Goal: Register for event/course

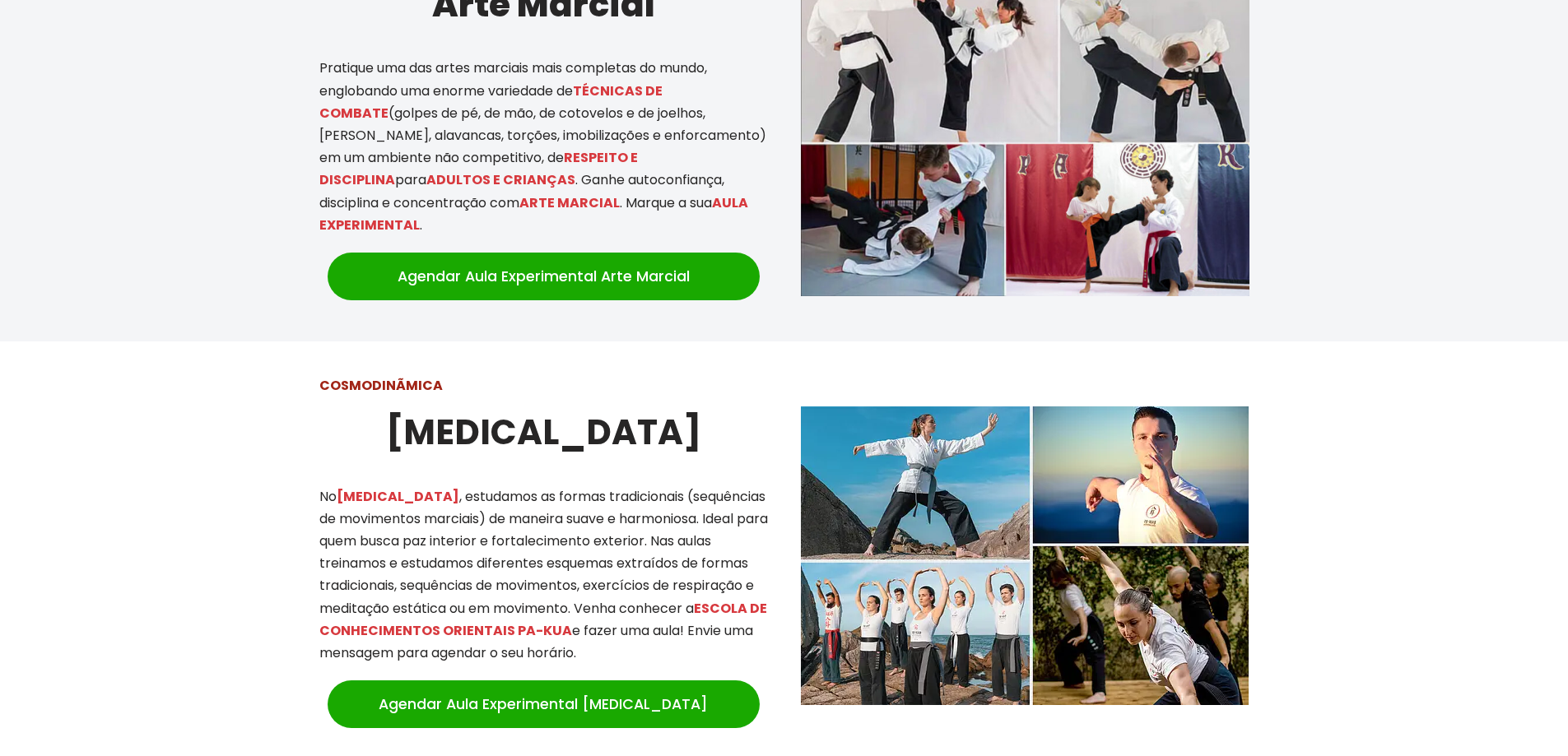
scroll to position [1152, 0]
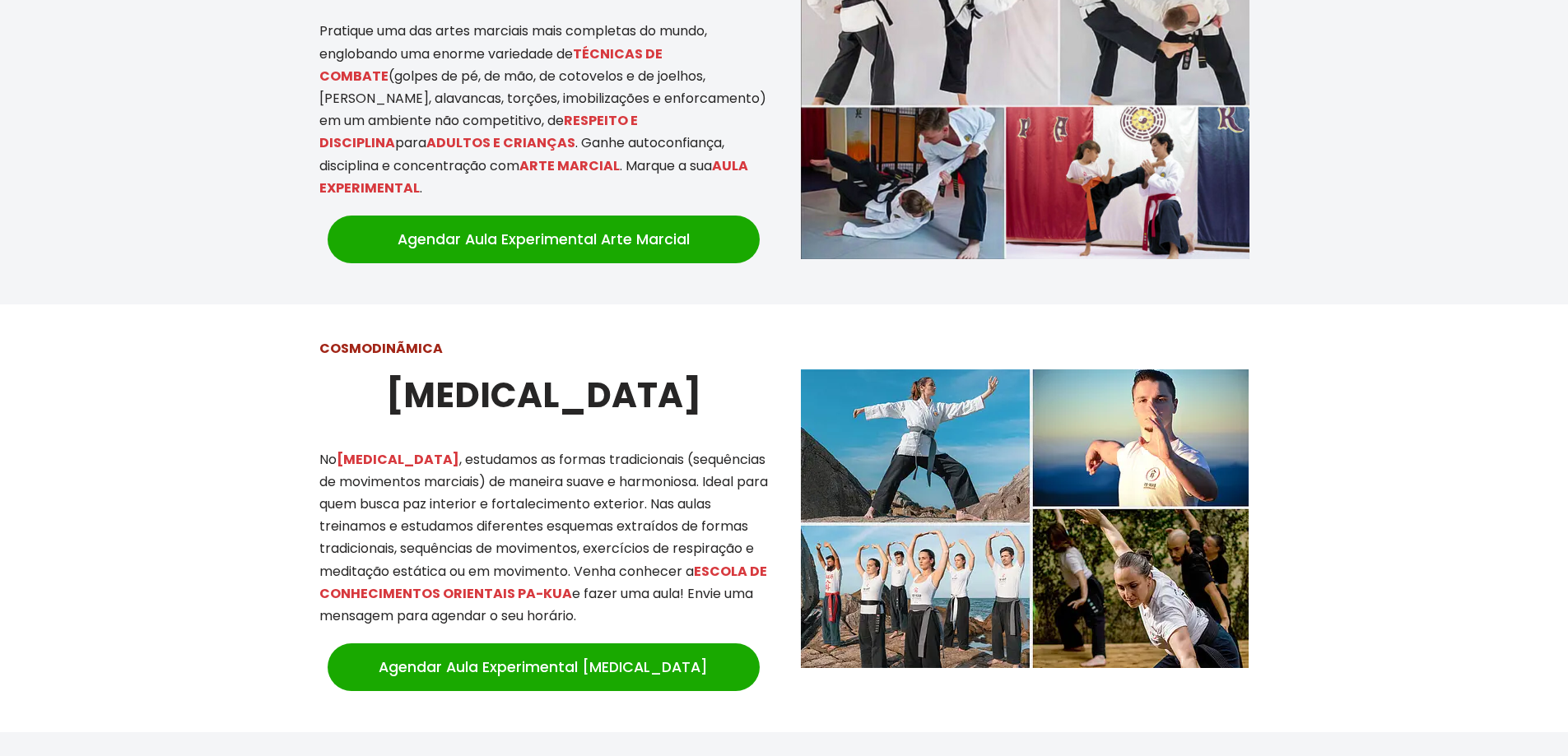
click at [939, 580] on img at bounding box center [1024, 519] width 448 height 299
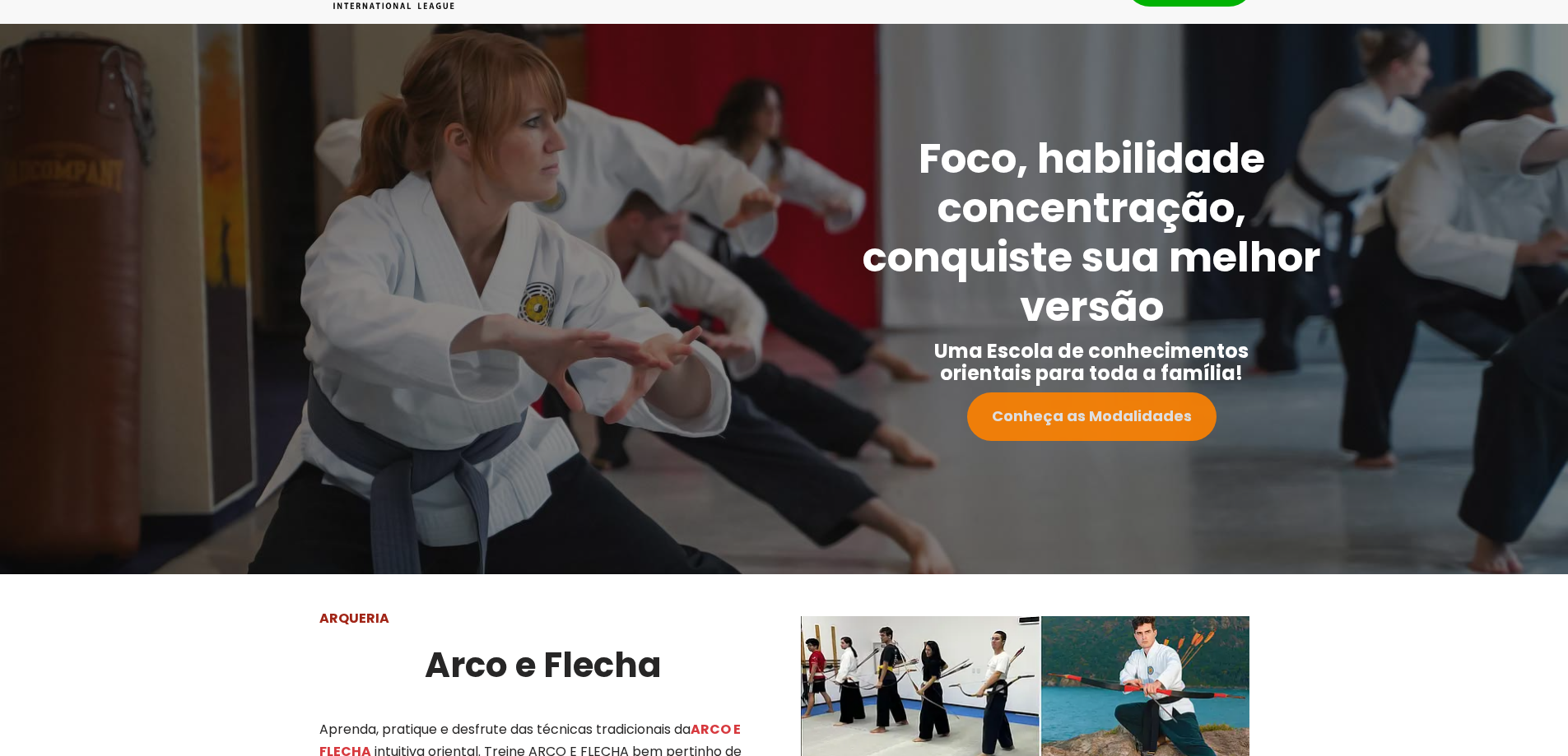
scroll to position [0, 0]
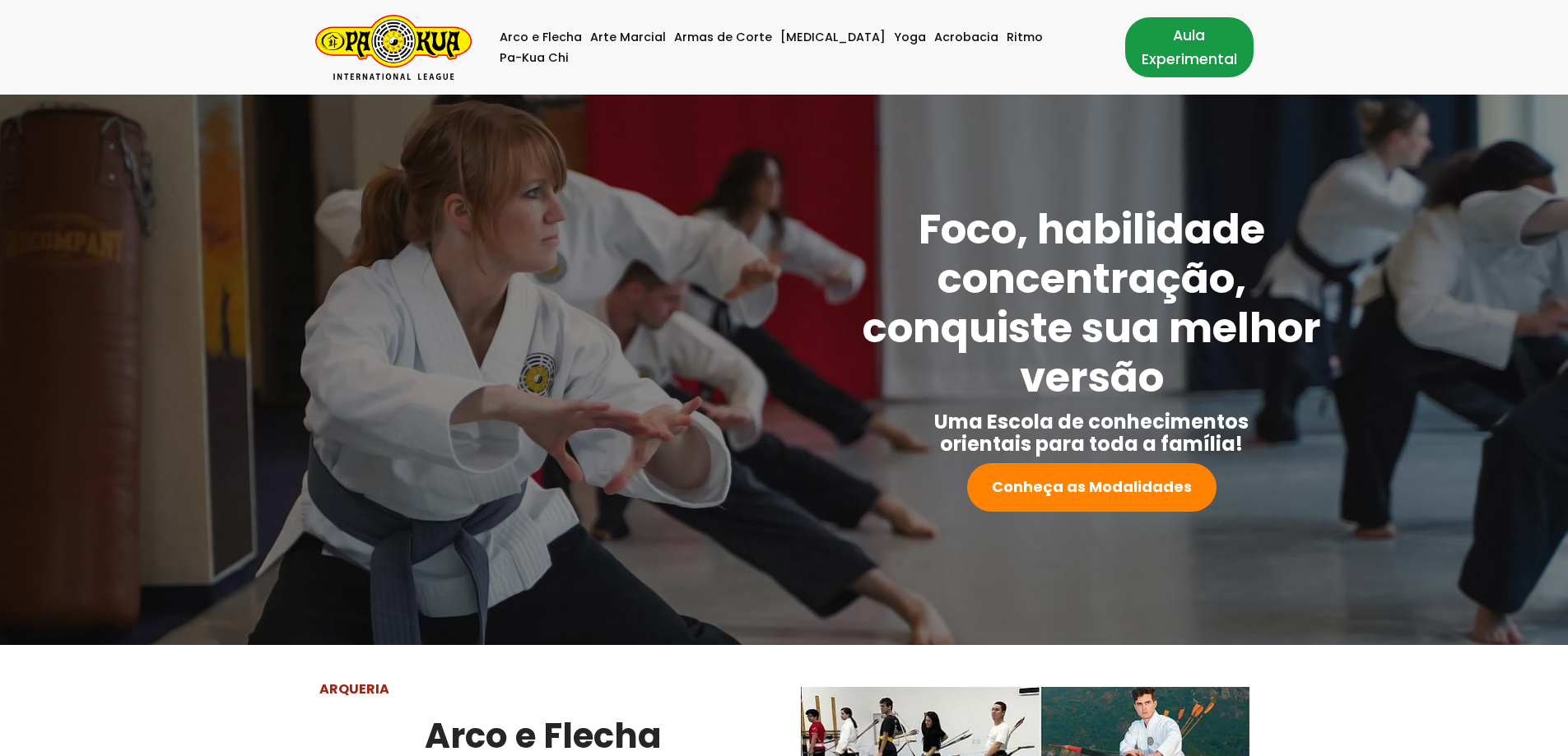
click at [1160, 50] on link "Aula Experimental" at bounding box center [1189, 46] width 128 height 59
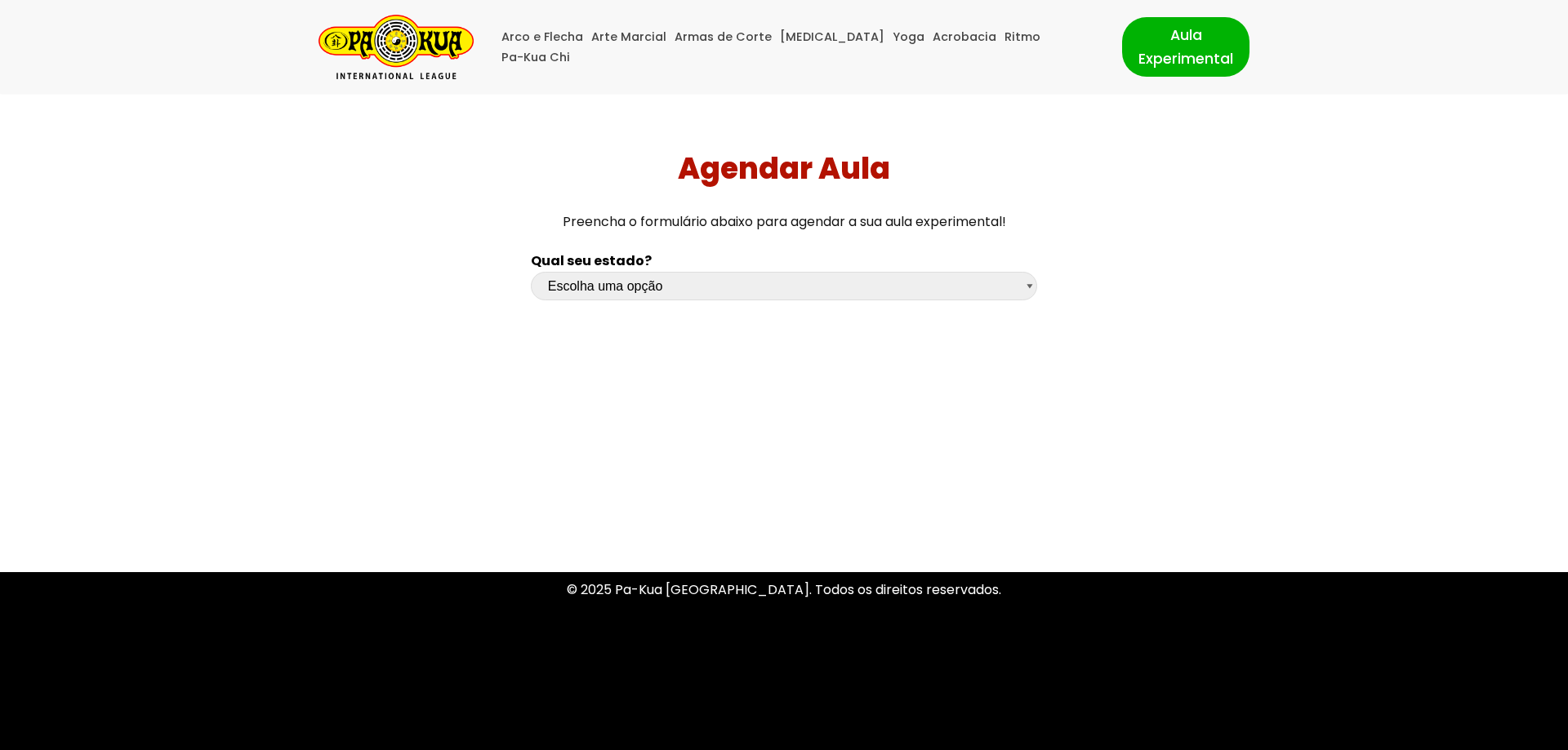
select select "sp"
click at [531, 272] on select "Escolha uma opção [GEOGRAPHIC_DATA] [GEOGRAPHIC_DATA] [GEOGRAPHIC_DATA] [GEOGRA…" at bounding box center [784, 286] width 506 height 29
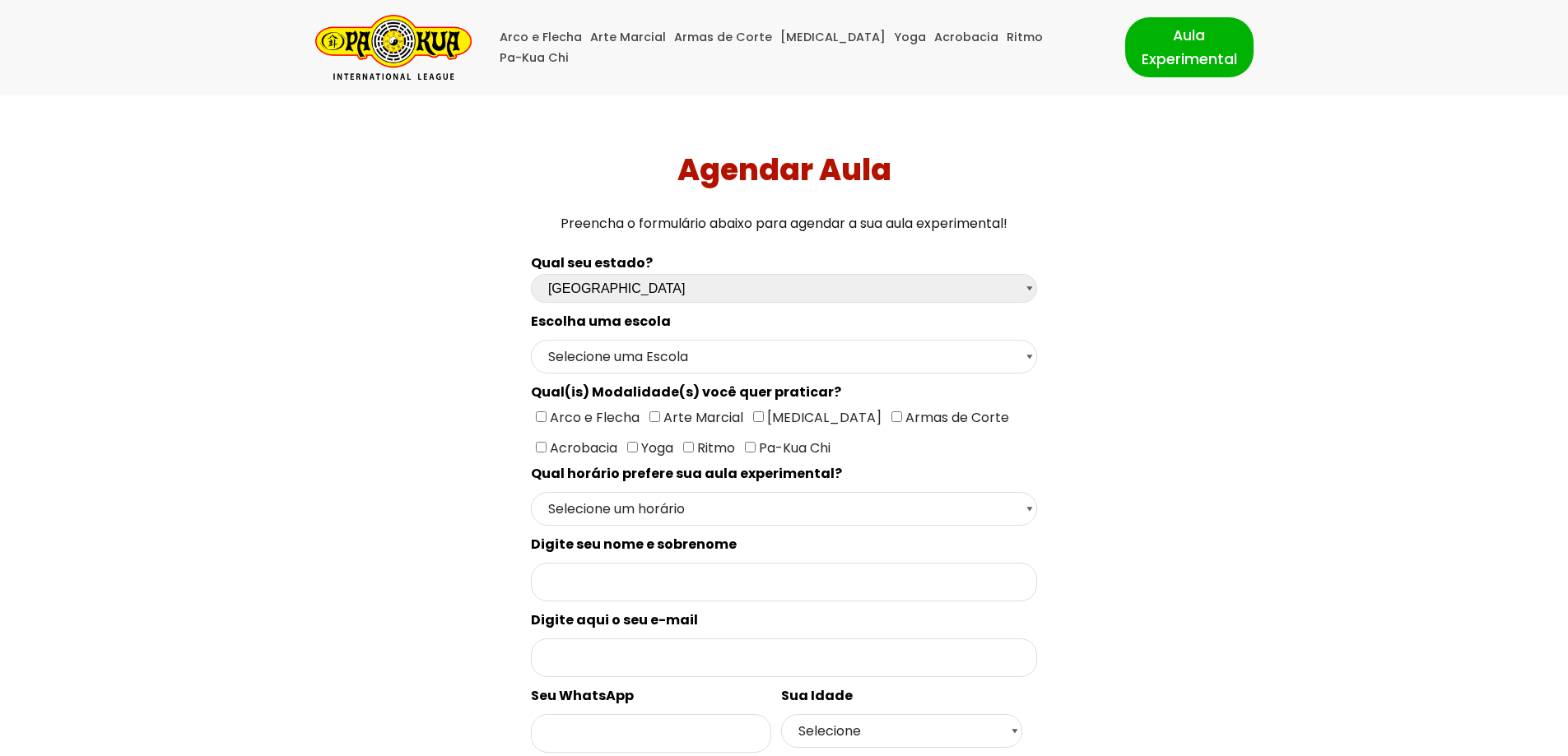
click at [747, 415] on span "Arco e Flecha Arte Marcial [MEDICAL_DATA] Armas de Corte Acrobacia Yoga Ritmo P…" at bounding box center [772, 432] width 483 height 49
click at [755, 419] on input"] "[MEDICAL_DATA]" at bounding box center [759, 417] width 10 height 10
checkbox input"] "true"
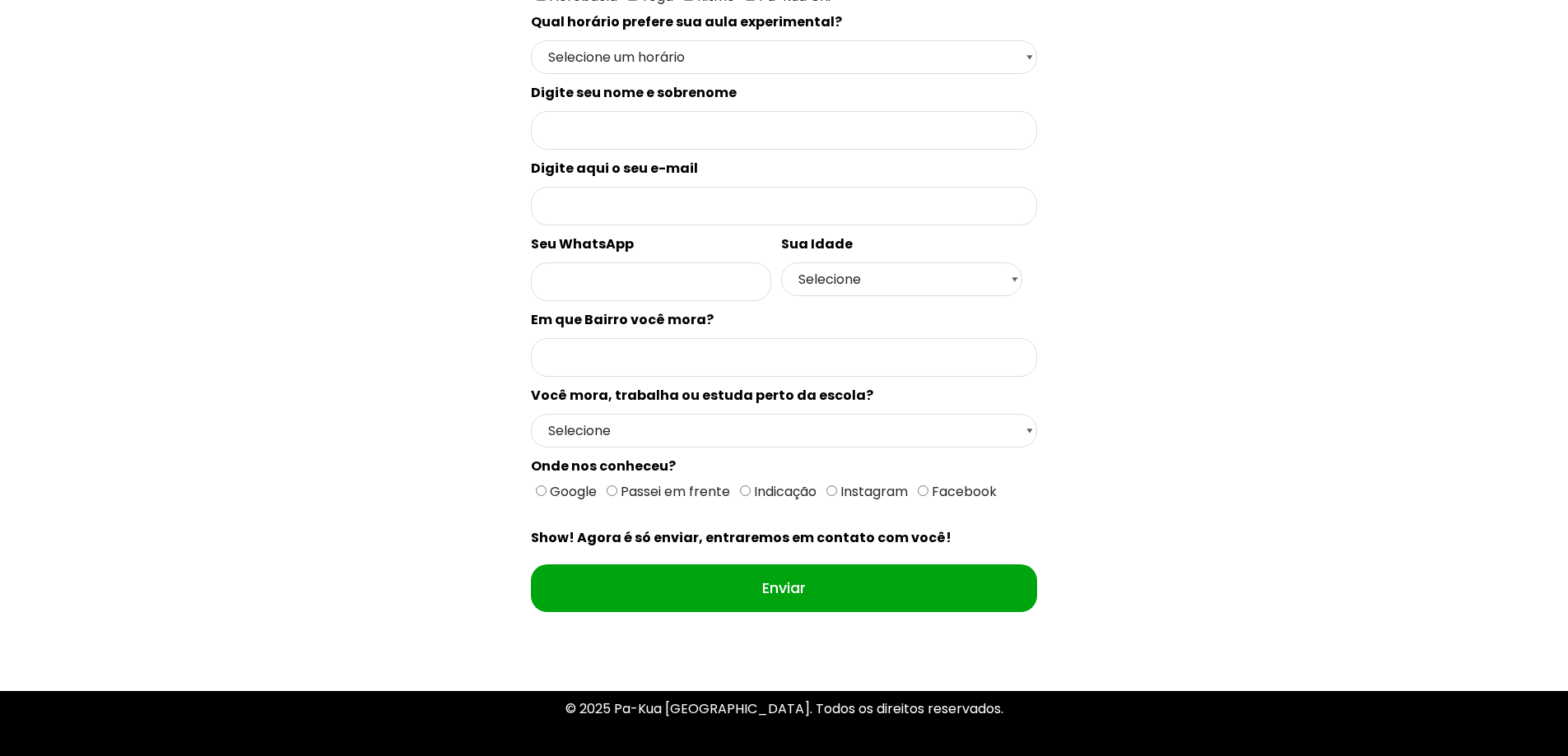
scroll to position [494, 0]
